Goal: Task Accomplishment & Management: Manage account settings

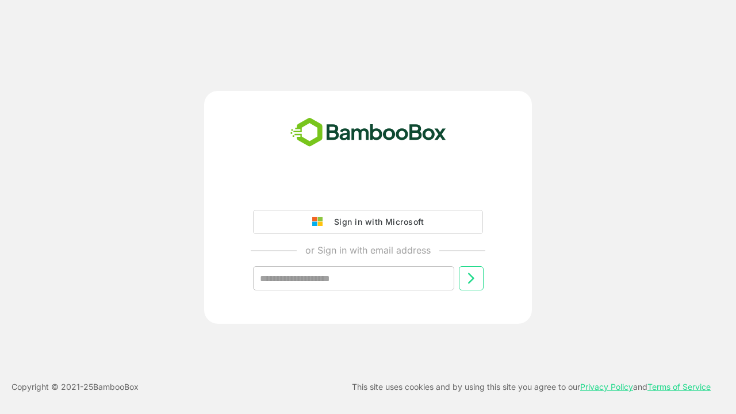
type input "**********"
click at [471, 278] on icon at bounding box center [471, 278] width 14 height 14
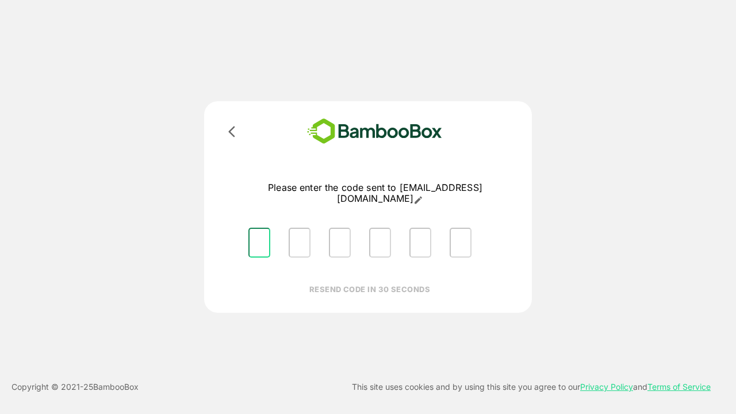
type input "*"
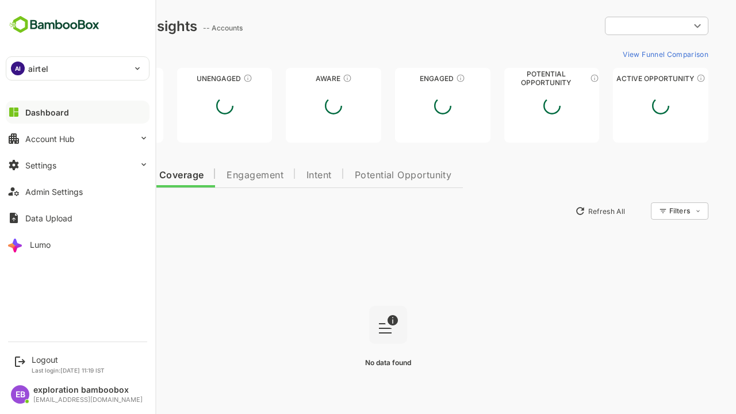
type input "**********"
